Goal: Task Accomplishment & Management: Manage account settings

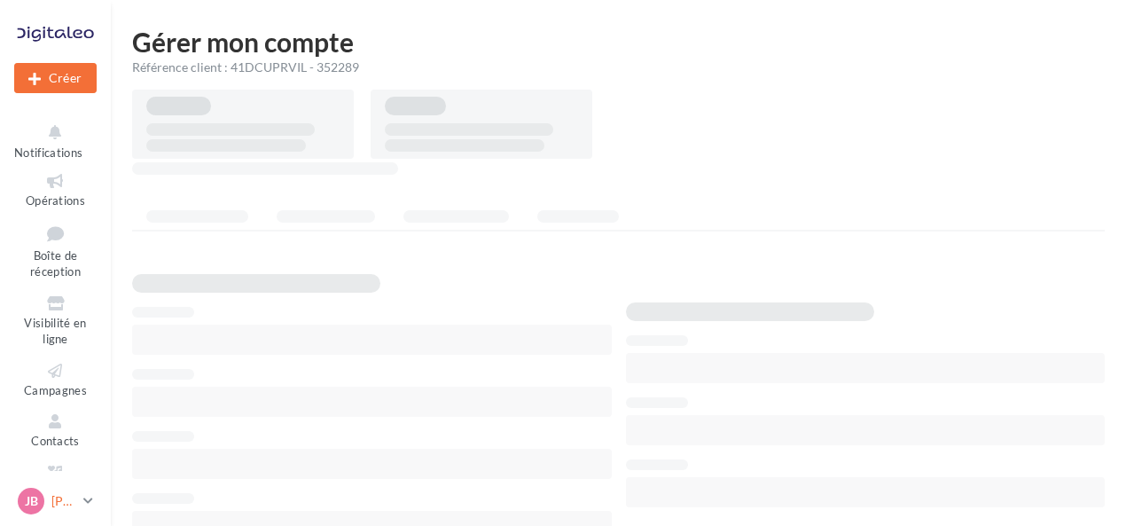
click at [60, 499] on p "[PERSON_NAME]" at bounding box center [63, 501] width 25 height 18
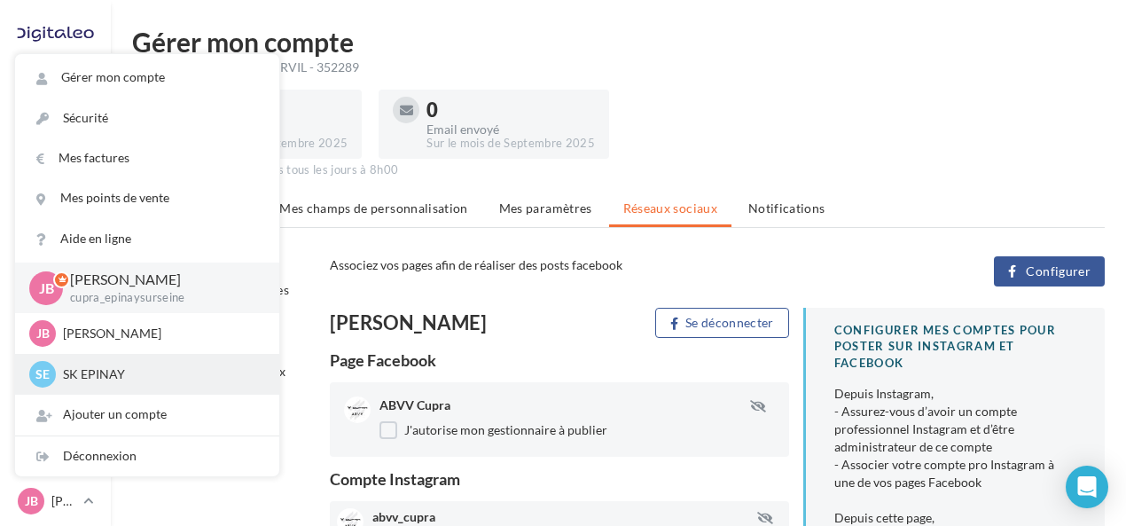
click at [201, 383] on div "SE SK EPINAY sk-epin-bou" at bounding box center [147, 374] width 236 height 27
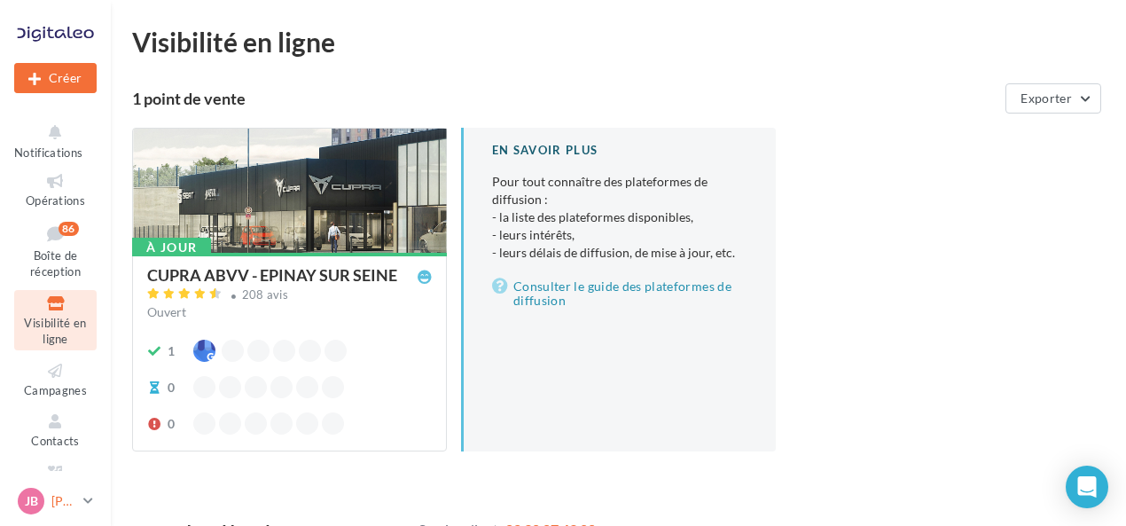
click at [68, 510] on div "[PERSON_NAME] cupra_epinaysurseine" at bounding box center [47, 501] width 59 height 27
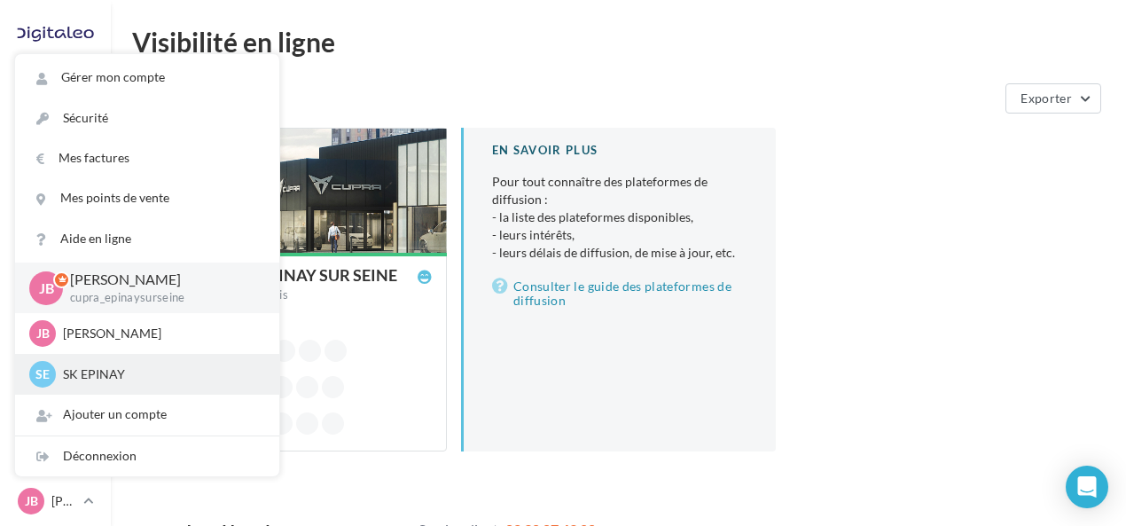
click at [192, 375] on p "SK EPINAY" at bounding box center [160, 374] width 195 height 18
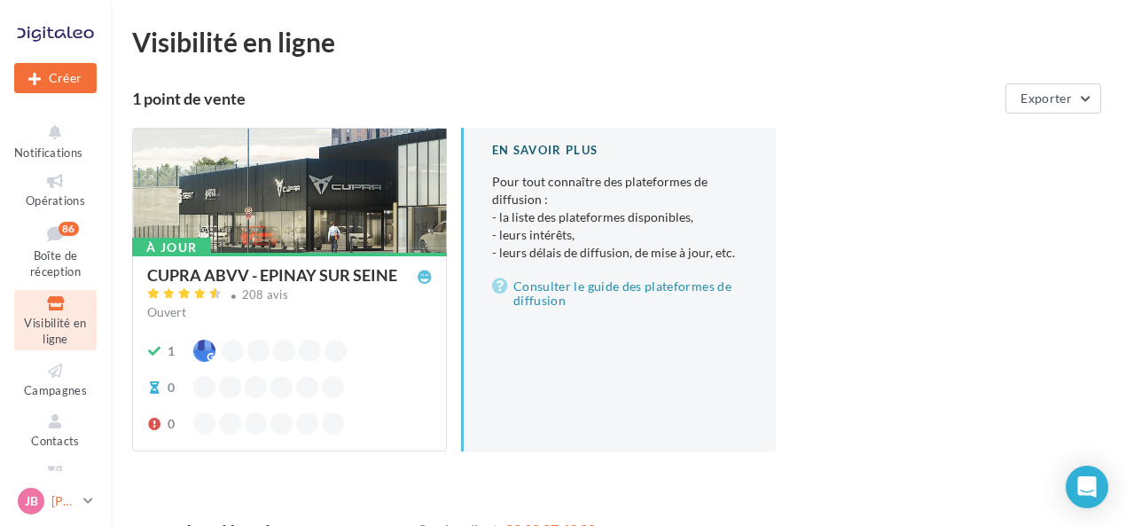
click at [72, 492] on p "[PERSON_NAME]" at bounding box center [63, 501] width 25 height 18
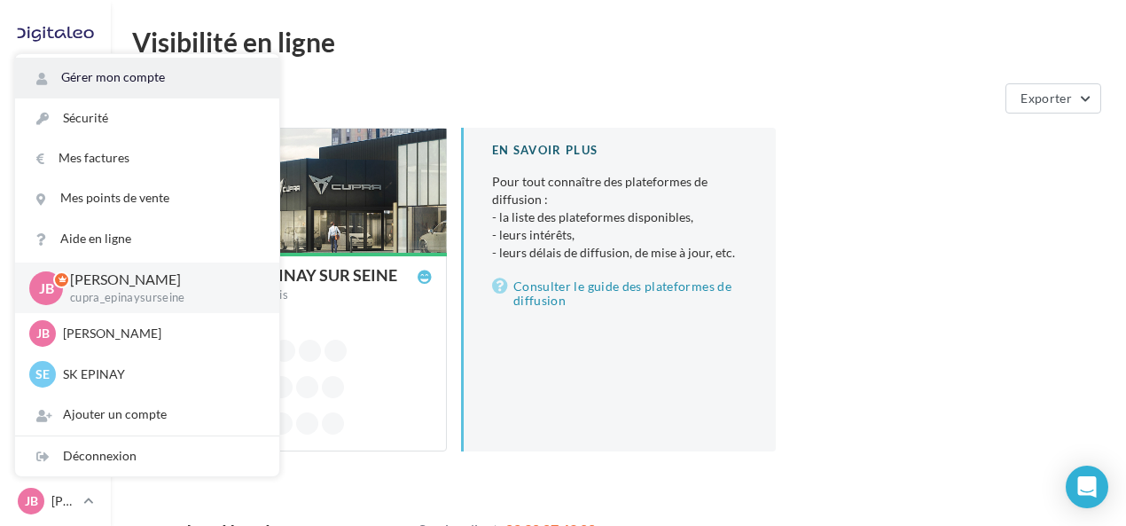
click at [170, 67] on link "Gérer mon compte" at bounding box center [147, 78] width 264 height 40
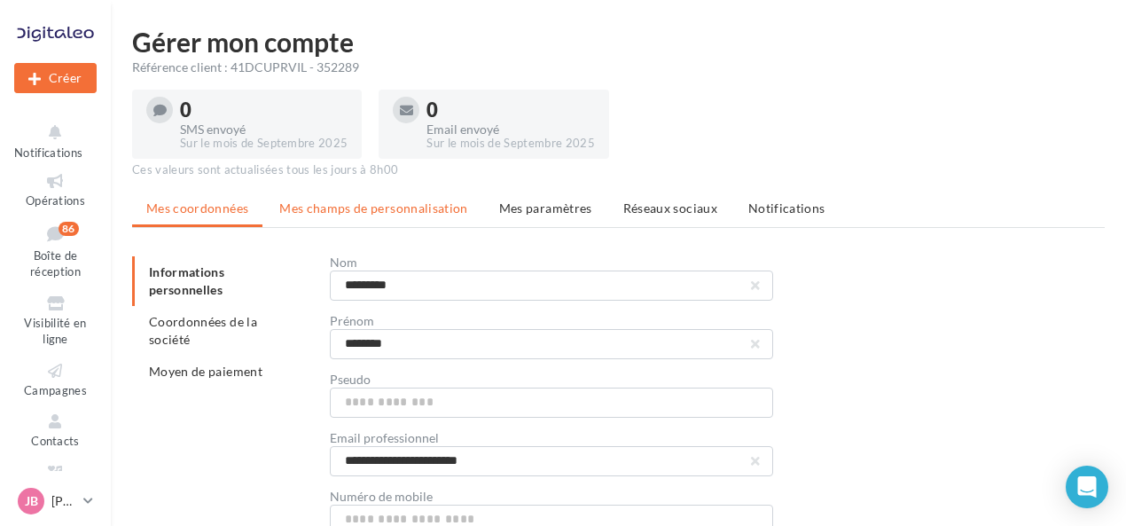
click at [353, 211] on span "Mes champs de personnalisation" at bounding box center [373, 207] width 189 height 15
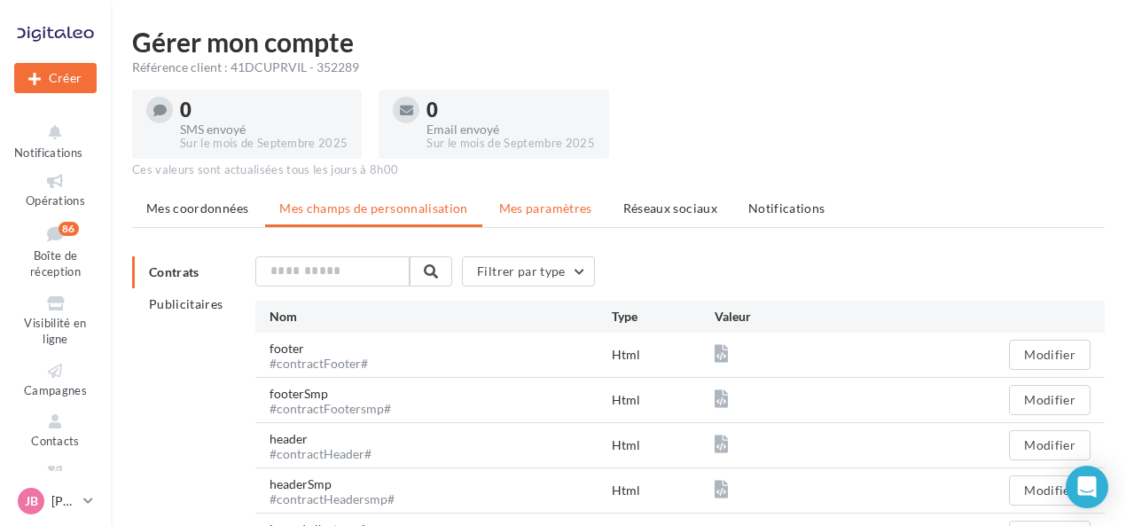
click at [584, 219] on li "Mes paramètres" at bounding box center [546, 208] width 122 height 32
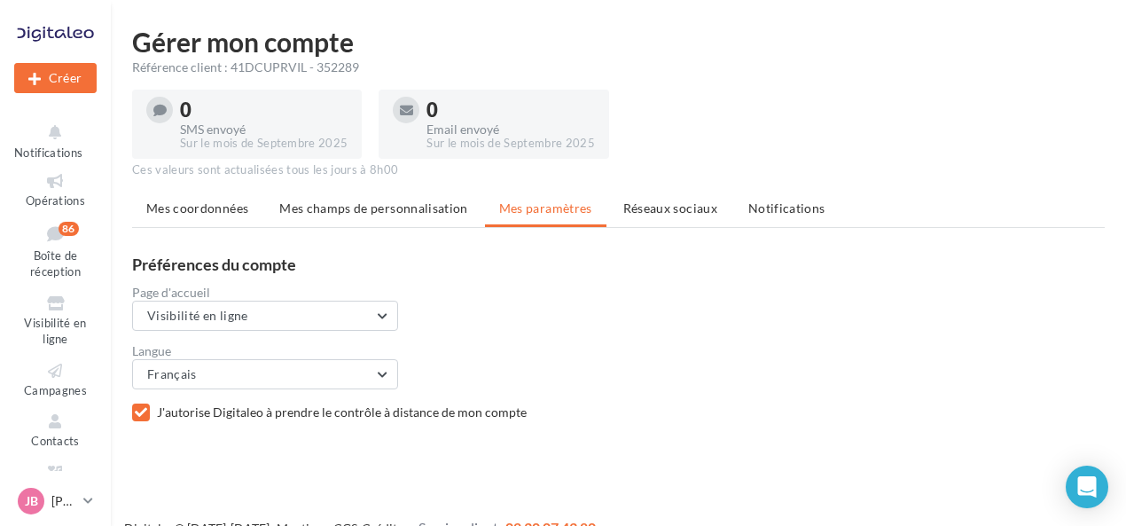
click at [662, 211] on span "Réseaux sociaux" at bounding box center [671, 207] width 94 height 15
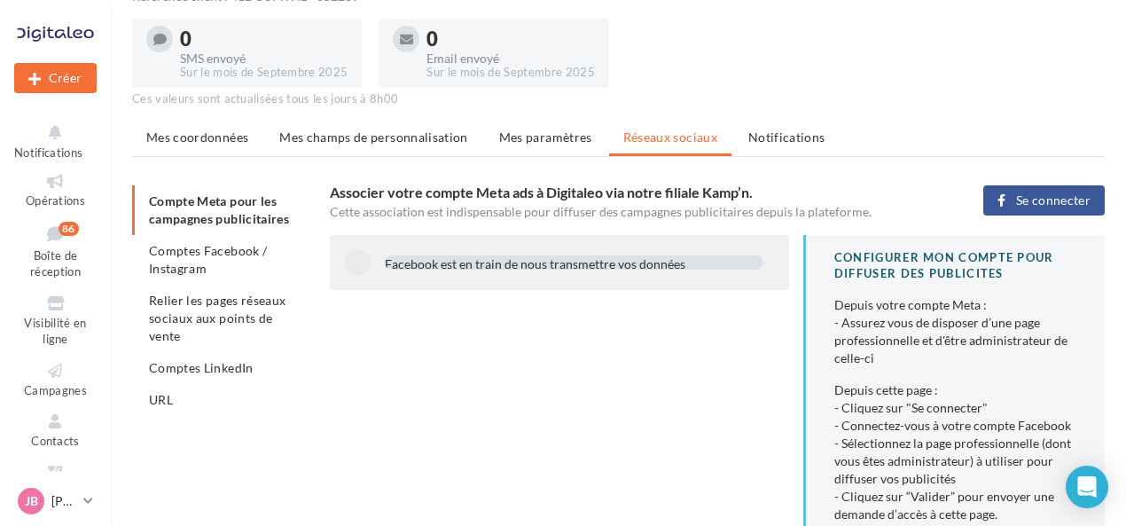
scroll to position [177, 0]
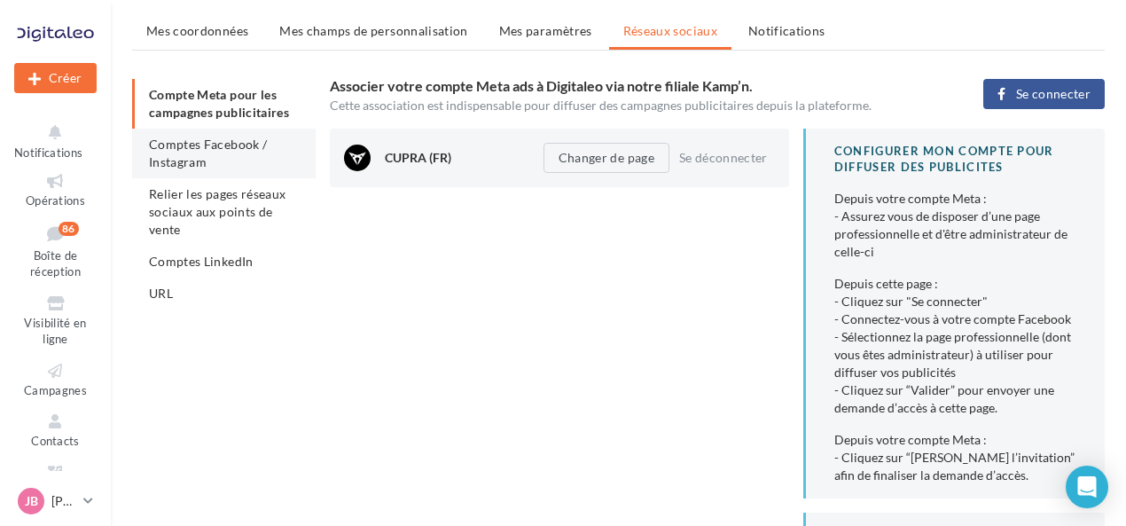
click at [184, 155] on span "Comptes Facebook / Instagram" at bounding box center [208, 153] width 118 height 33
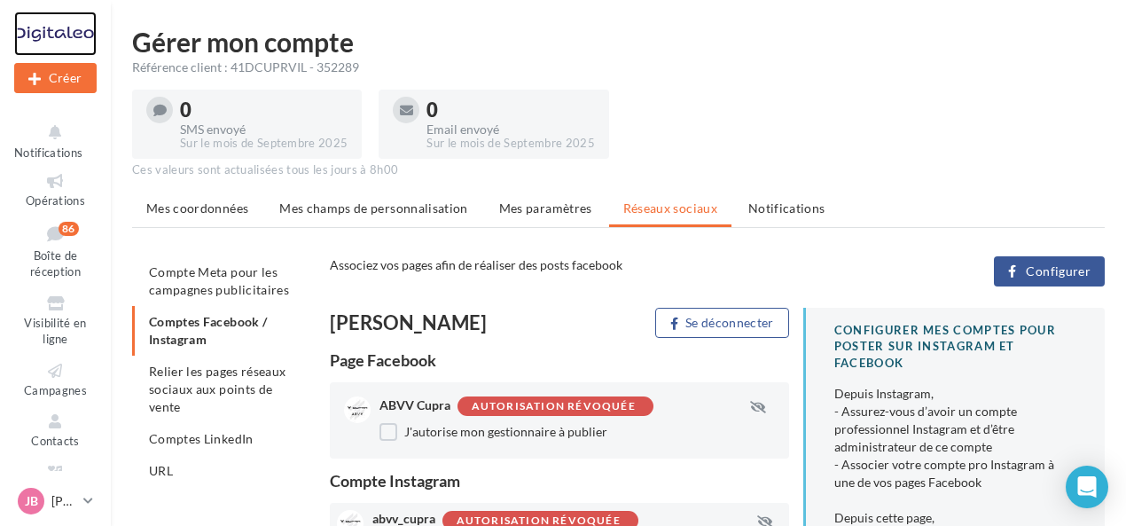
click at [44, 37] on div at bounding box center [55, 34] width 82 height 44
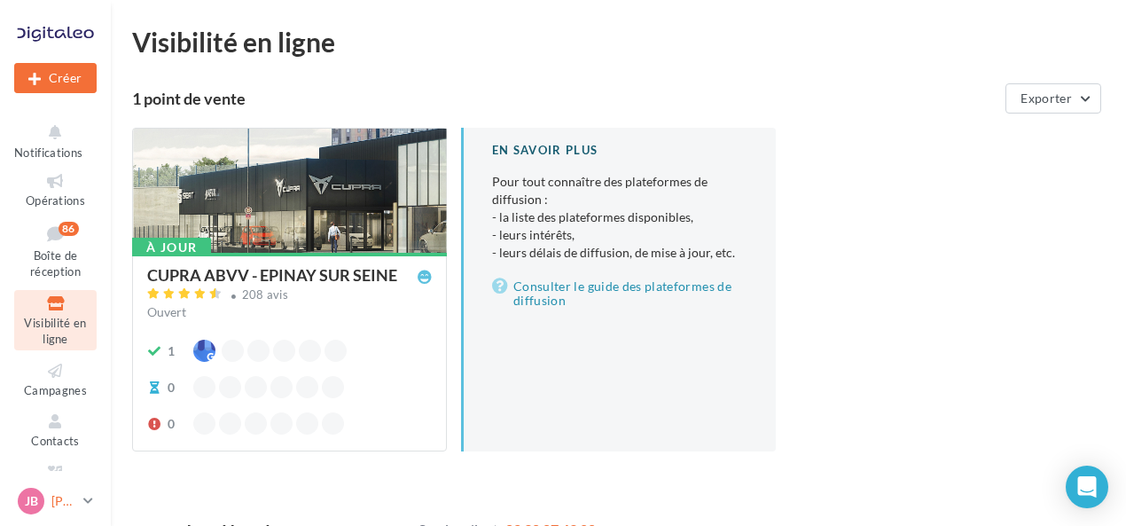
click at [63, 501] on p "[PERSON_NAME]" at bounding box center [63, 501] width 25 height 18
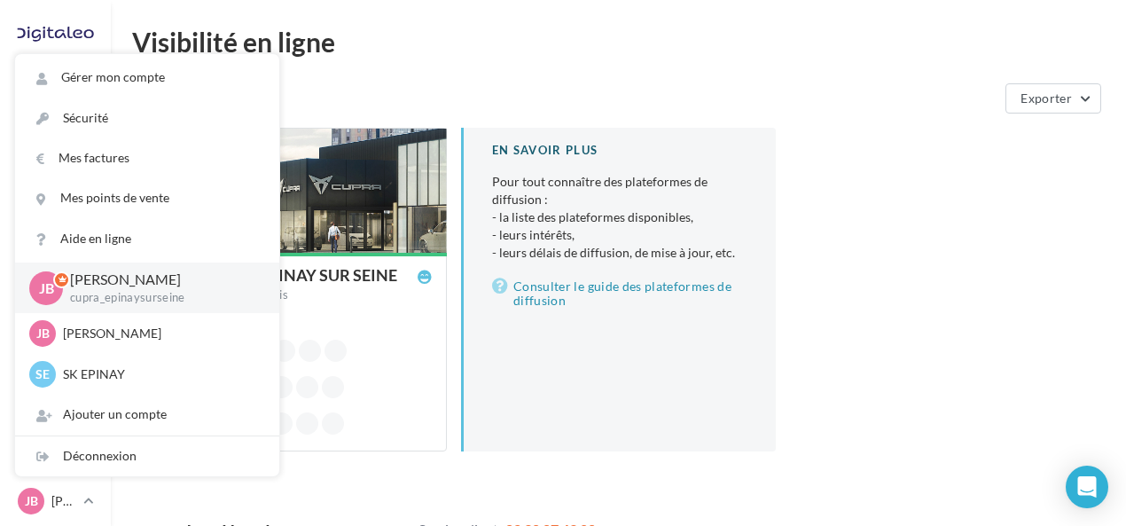
click at [413, 436] on div "À jour CUPRA ABVV - EPINAY SUR SEINE 208 avis Ouvert 1 0 0" at bounding box center [289, 351] width 313 height 196
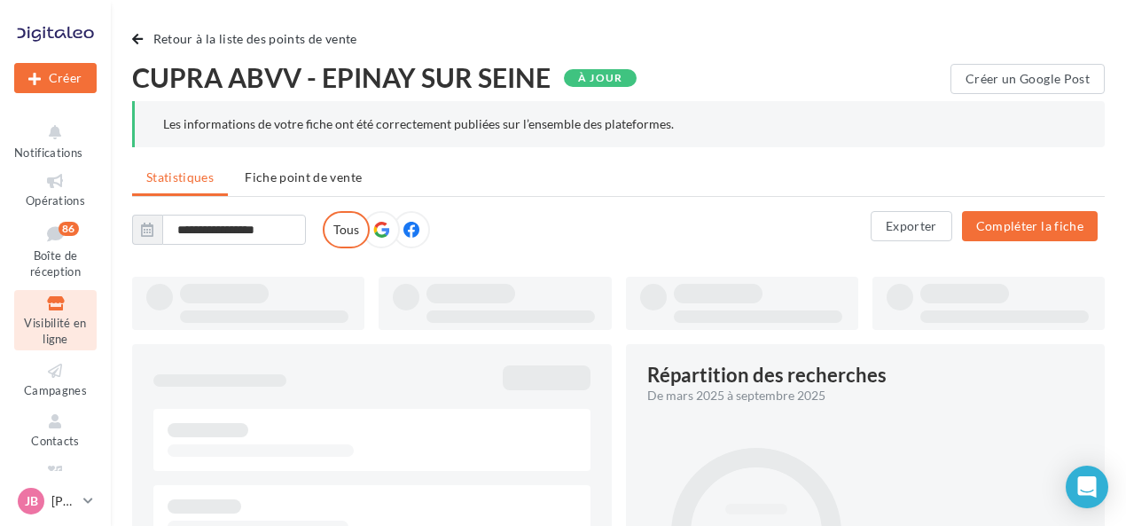
type input "**********"
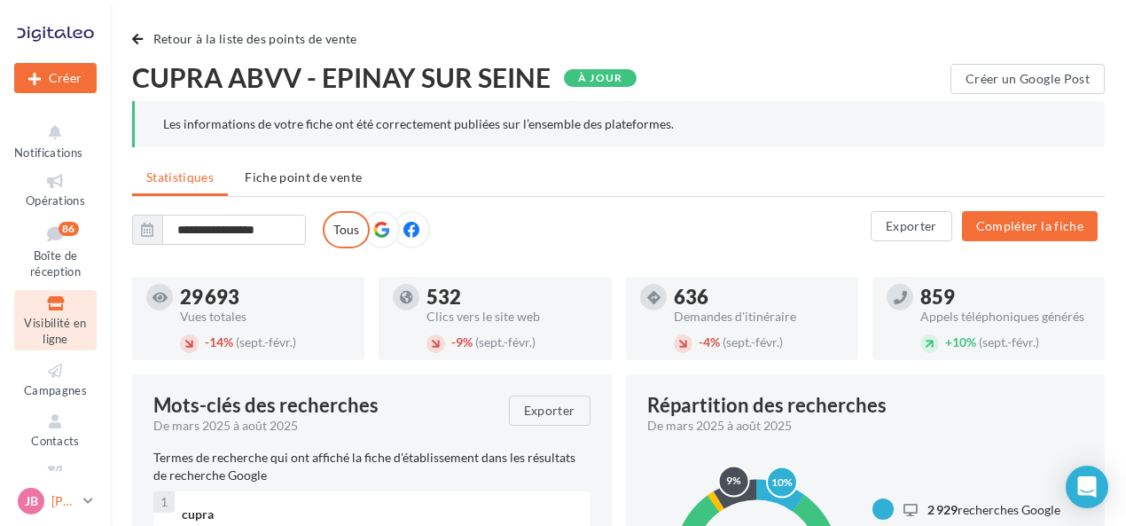
click at [68, 491] on div "JB Justine BOURGEOIS cupra_epinaysurseine" at bounding box center [47, 501] width 59 height 27
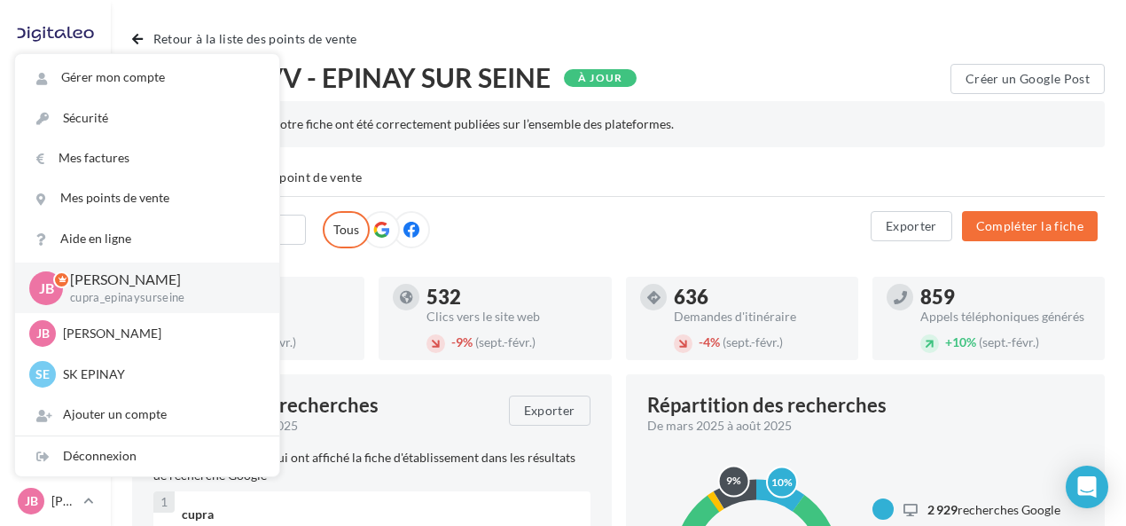
click at [166, 287] on p "[PERSON_NAME]" at bounding box center [160, 280] width 181 height 20
click at [846, 90] on div "CUPRA ABVV - EPINAY SUR SEINE À jour" at bounding box center [541, 79] width 819 height 30
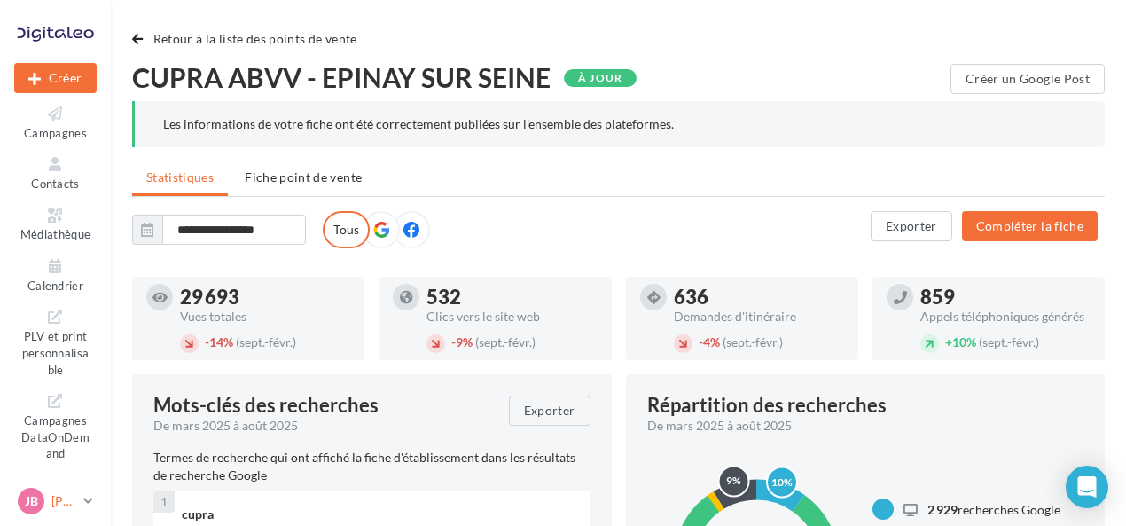
click at [51, 517] on link "JB Justine BOURGEOIS cupra_epinaysurseine" at bounding box center [55, 501] width 82 height 34
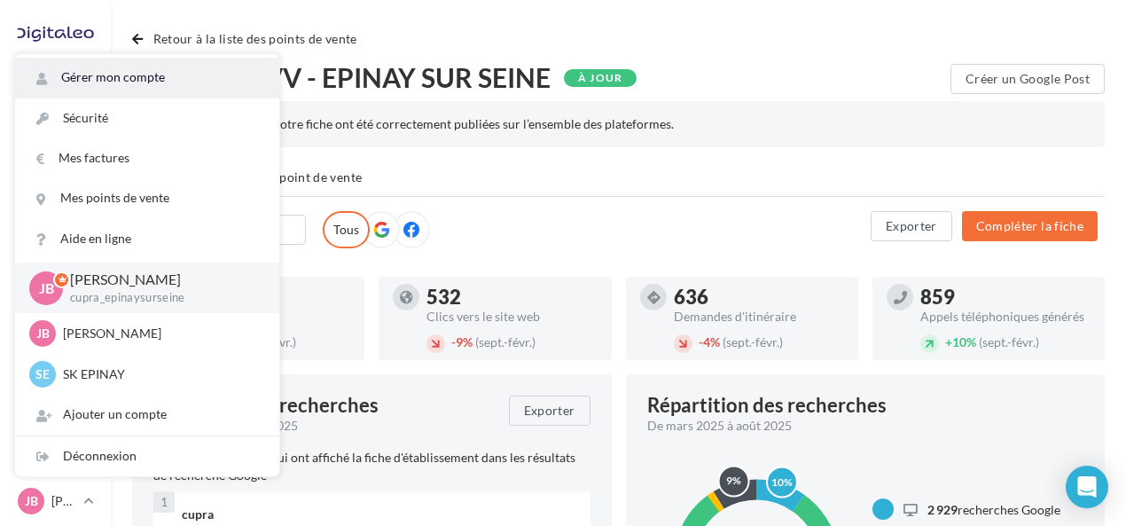
click at [210, 88] on link "Gérer mon compte" at bounding box center [147, 78] width 264 height 40
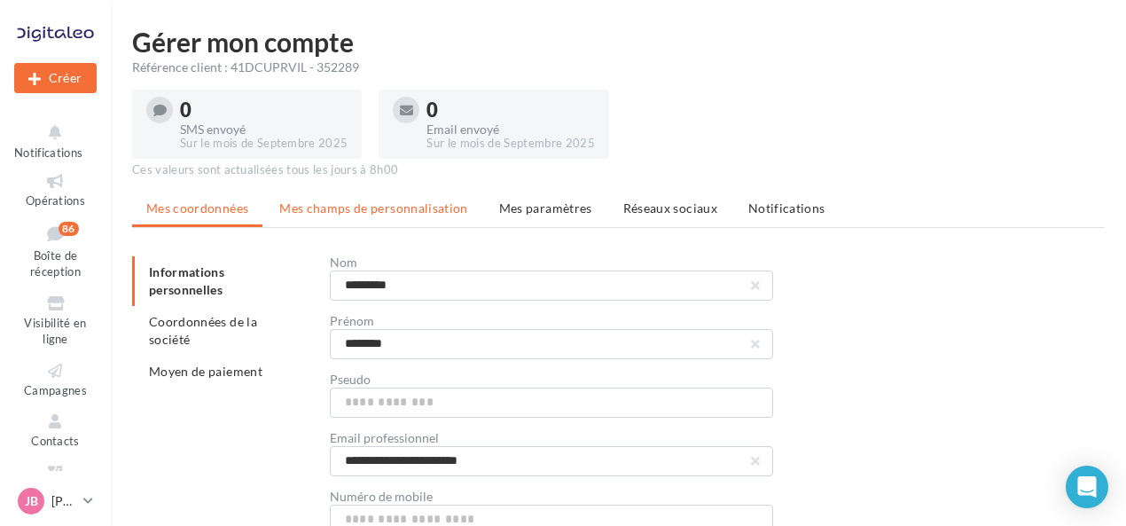
click at [381, 214] on span "Mes champs de personnalisation" at bounding box center [373, 207] width 189 height 15
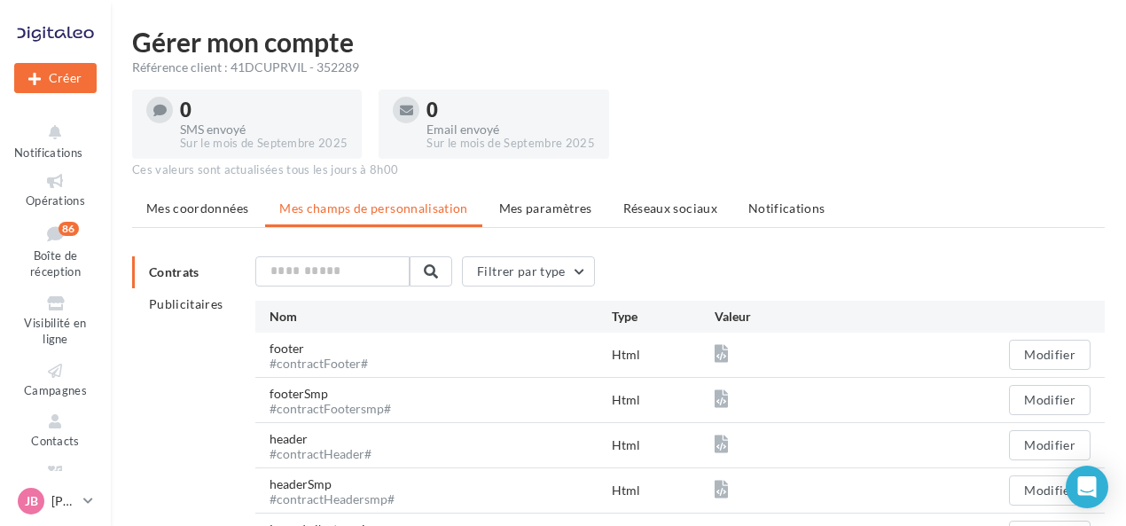
click at [545, 204] on span "Mes paramètres" at bounding box center [545, 207] width 93 height 15
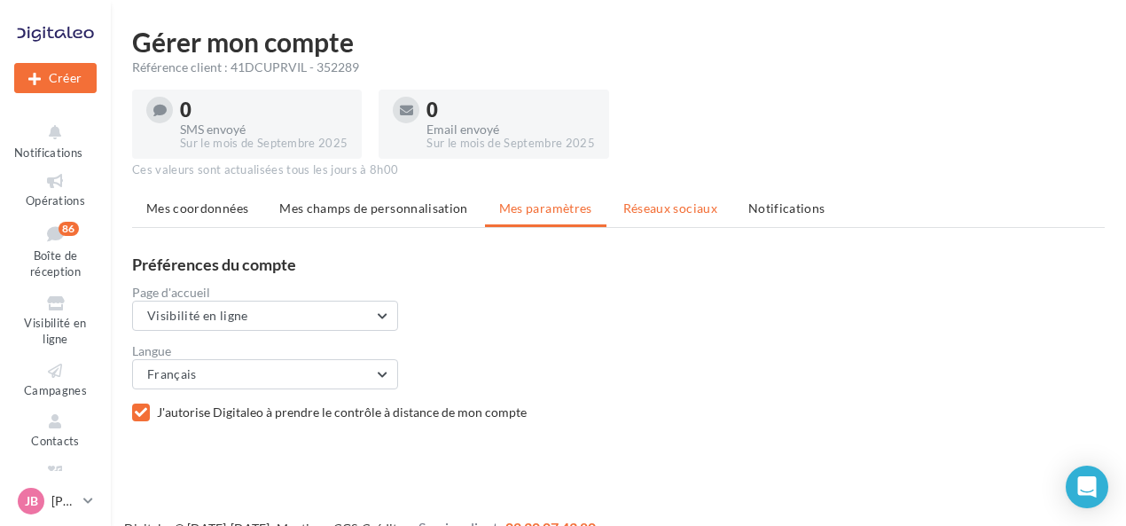
click at [647, 214] on span "Réseaux sociaux" at bounding box center [671, 207] width 94 height 15
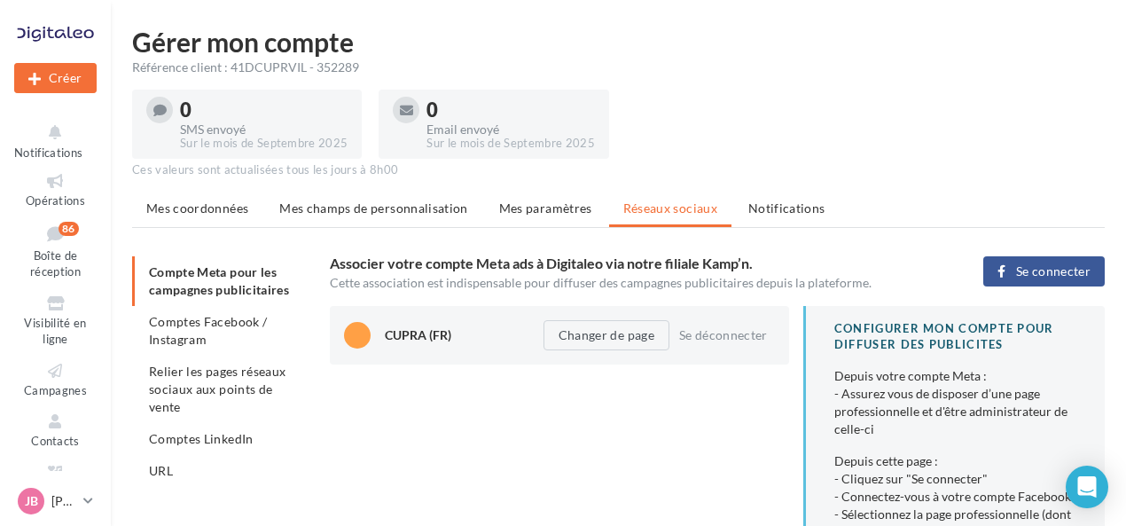
scroll to position [89, 0]
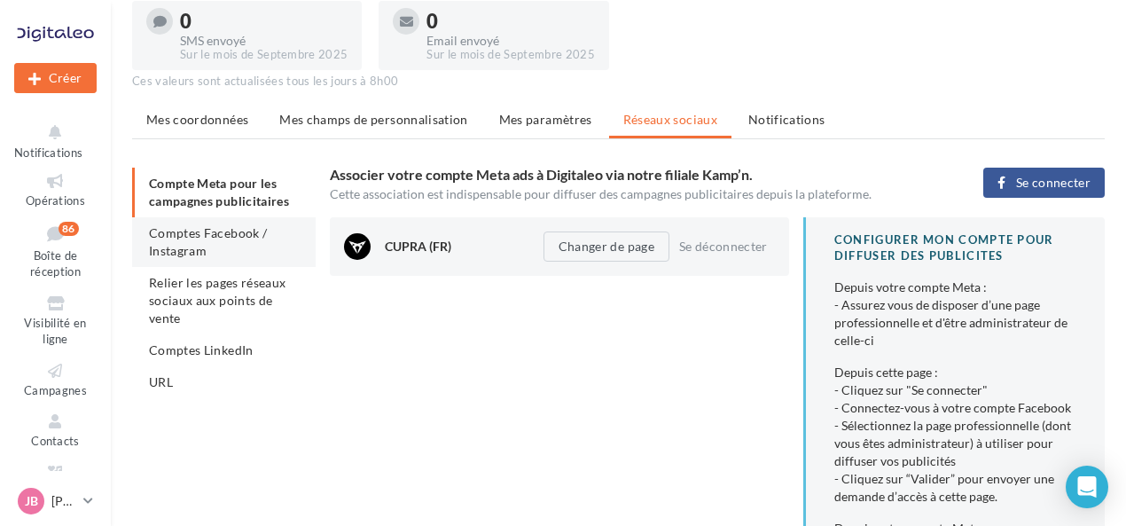
click at [208, 244] on li "Comptes Facebook / Instagram" at bounding box center [224, 242] width 184 height 50
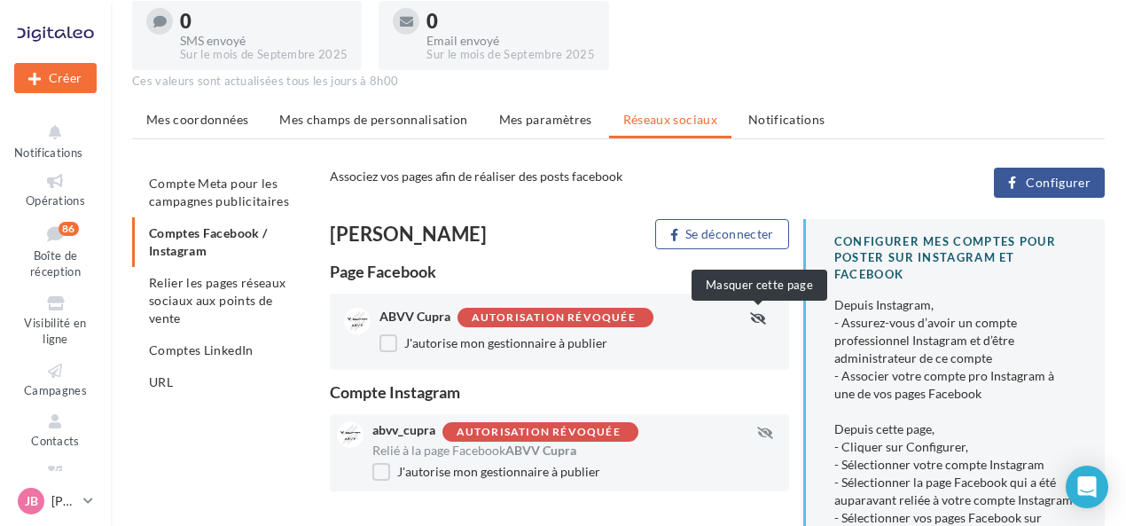
click at [757, 318] on icon "button" at bounding box center [758, 318] width 16 height 12
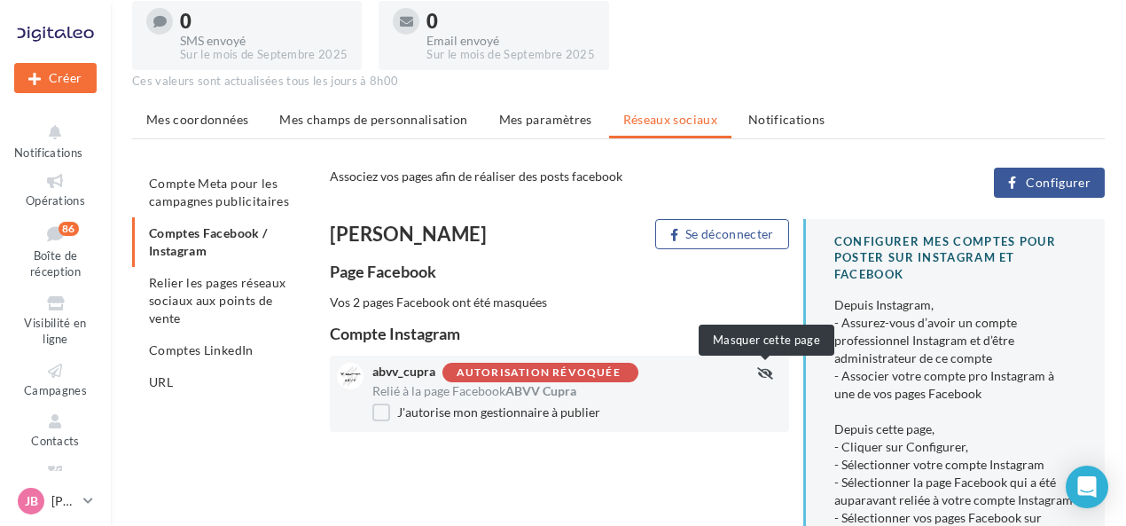
drag, startPoint x: 768, startPoint y: 373, endPoint x: 767, endPoint y: 362, distance: 10.7
click at [767, 371] on icon "button" at bounding box center [765, 373] width 16 height 12
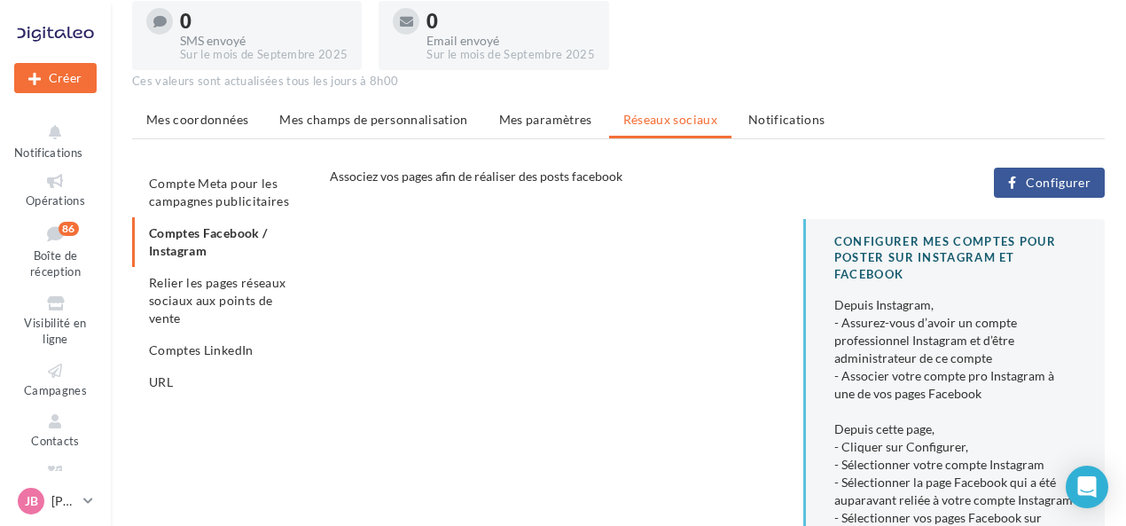
click at [1036, 188] on span "Configurer" at bounding box center [1058, 183] width 65 height 14
